Goal: Find contact information: Find contact information

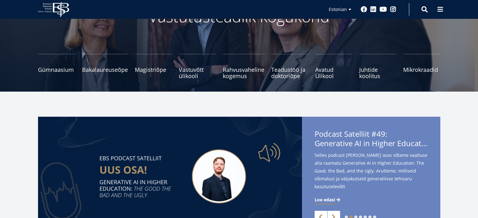
scroll to position [94, 0]
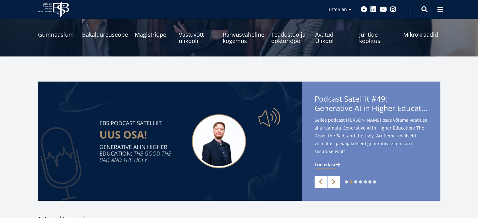
drag, startPoint x: 21, startPoint y: 151, endPoint x: 19, endPoint y: 155, distance: 4.1
click at [21, 151] on div "1 2 3 4 5 6 7 Previous Next EBS Gümnaasium pakub põhikooli lõpetajatele matemaa…" at bounding box center [239, 141] width 452 height 119
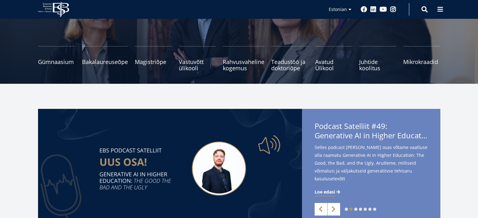
scroll to position [0, 0]
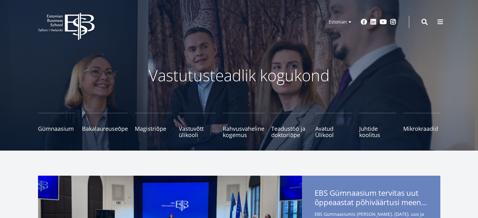
drag, startPoint x: 437, startPoint y: 22, endPoint x: 435, endPoint y: 25, distance: 3.8
click at [437, 22] on span at bounding box center [440, 22] width 6 height 6
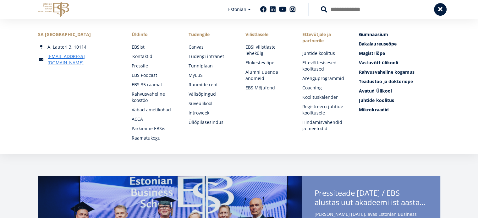
click at [147, 57] on link "Kontaktid" at bounding box center [154, 56] width 44 height 6
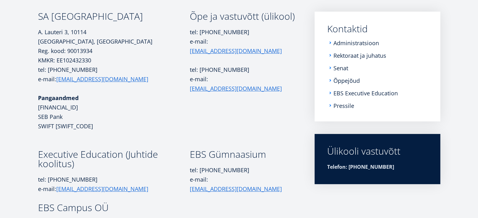
scroll to position [83, 0]
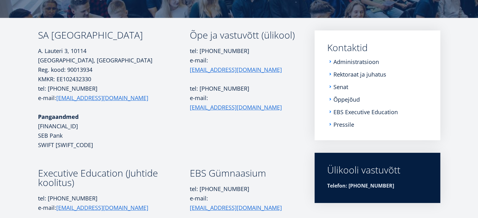
click at [329, 61] on li "Administratsioon" at bounding box center [377, 62] width 100 height 6
click at [331, 63] on li "Administratsioon" at bounding box center [377, 62] width 100 height 6
click at [329, 62] on li "Administratsioon" at bounding box center [377, 62] width 100 height 6
click at [333, 62] on li "Administratsioon" at bounding box center [377, 62] width 100 height 6
click at [365, 61] on link "Administratsioon" at bounding box center [357, 62] width 46 height 6
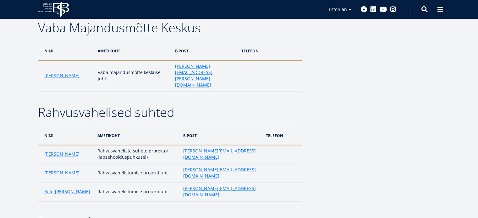
scroll to position [848, 0]
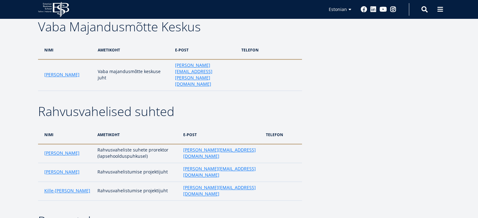
drag, startPoint x: 222, startPoint y: 137, endPoint x: 171, endPoint y: 137, distance: 50.9
copy link "[EMAIL_ADDRESS][DOMAIN_NAME]"
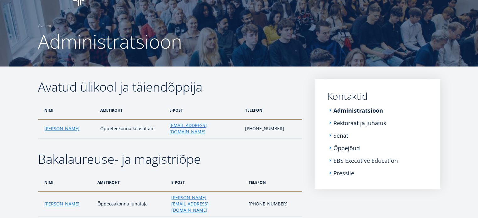
scroll to position [0, 0]
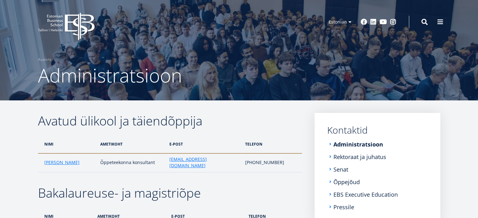
click at [441, 26] on button at bounding box center [440, 22] width 13 height 13
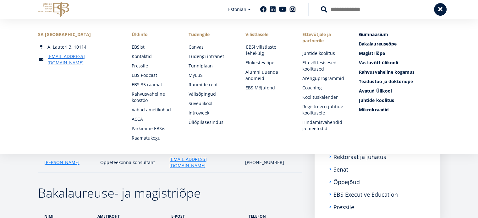
click at [254, 47] on link "EBSi vilistlaste lehekülg" at bounding box center [268, 50] width 44 height 13
